Goal: Information Seeking & Learning: Learn about a topic

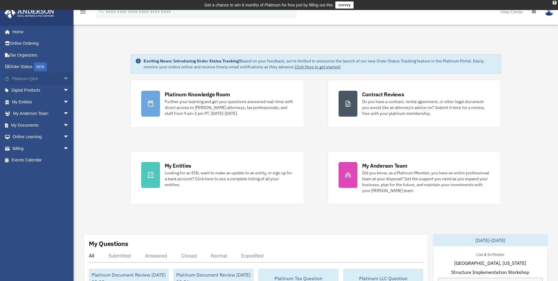
click at [63, 79] on span "arrow_drop_down" at bounding box center [69, 79] width 12 height 12
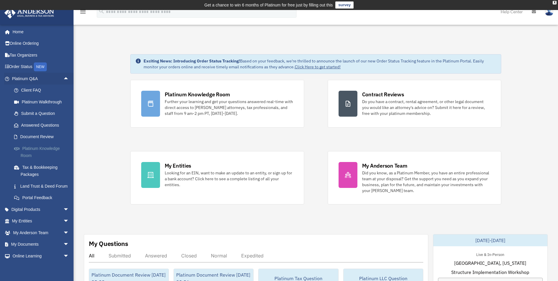
click at [44, 146] on link "Platinum Knowledge Room" at bounding box center [43, 151] width 70 height 19
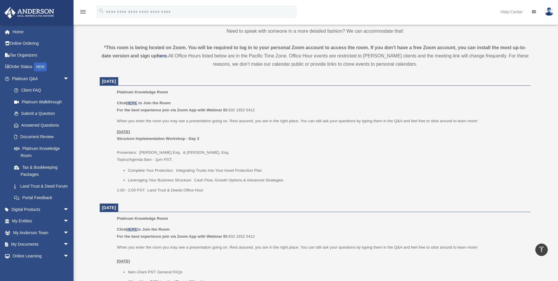
scroll to position [245, 0]
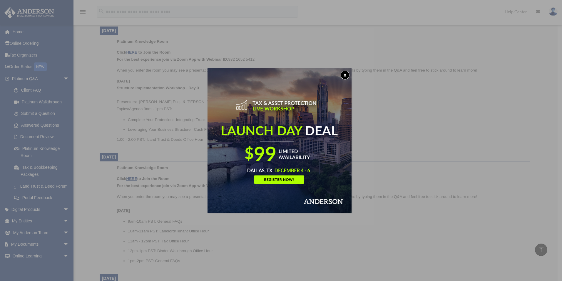
click at [348, 73] on button "x" at bounding box center [345, 75] width 9 height 9
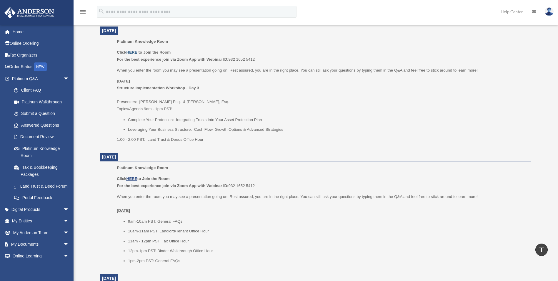
click at [132, 52] on u "HERE" at bounding box center [131, 52] width 11 height 4
